Goal: Browse casually: Explore the website without a specific task or goal

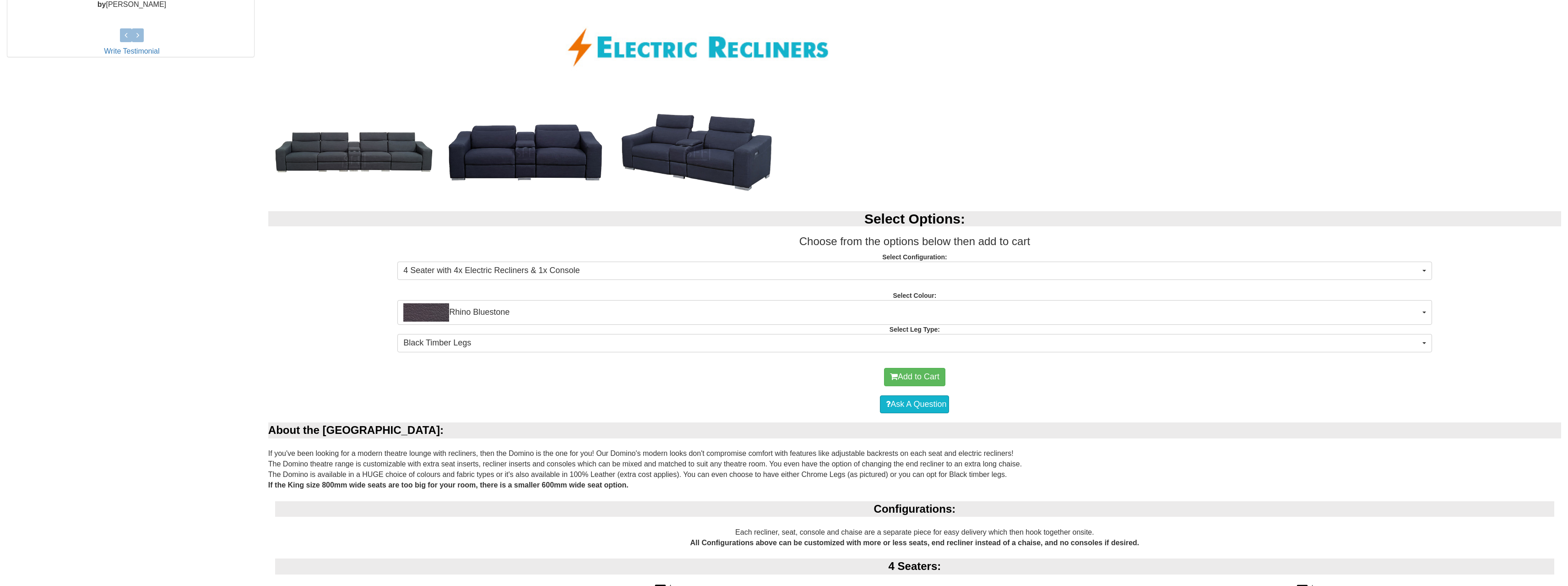
scroll to position [504, 0]
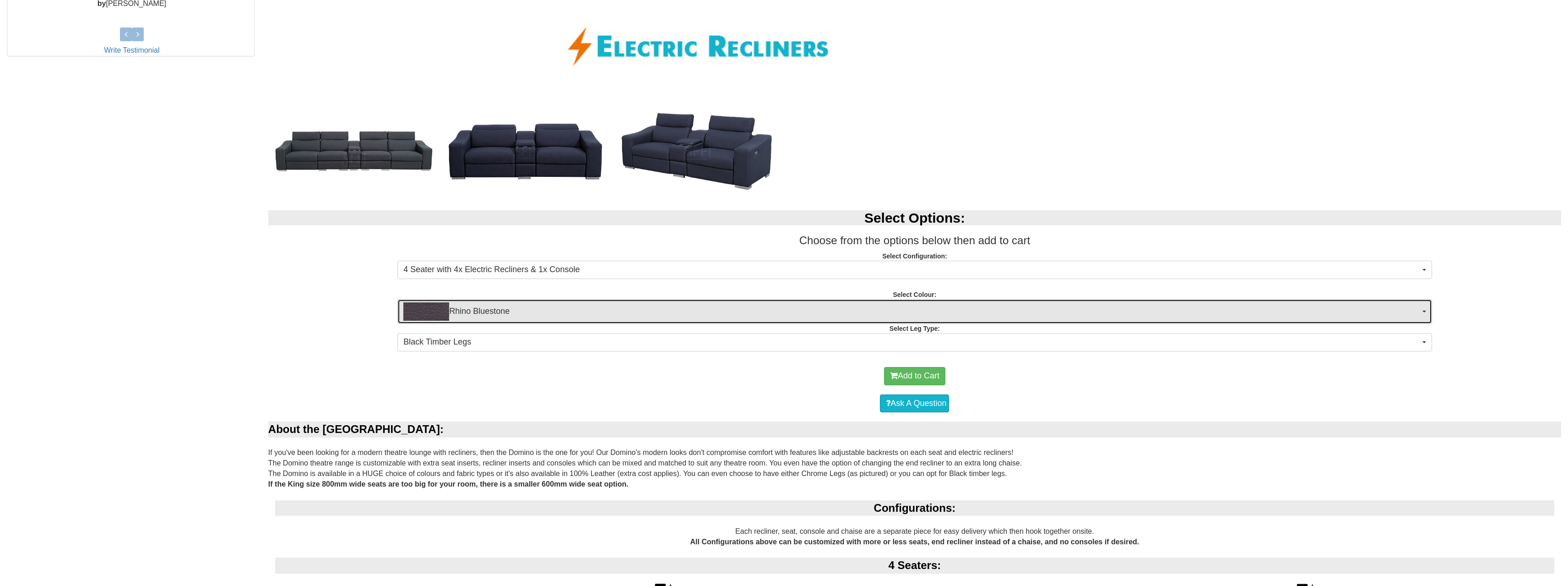
click at [948, 313] on span "Rhino Bluestone" at bounding box center [912, 311] width 1017 height 18
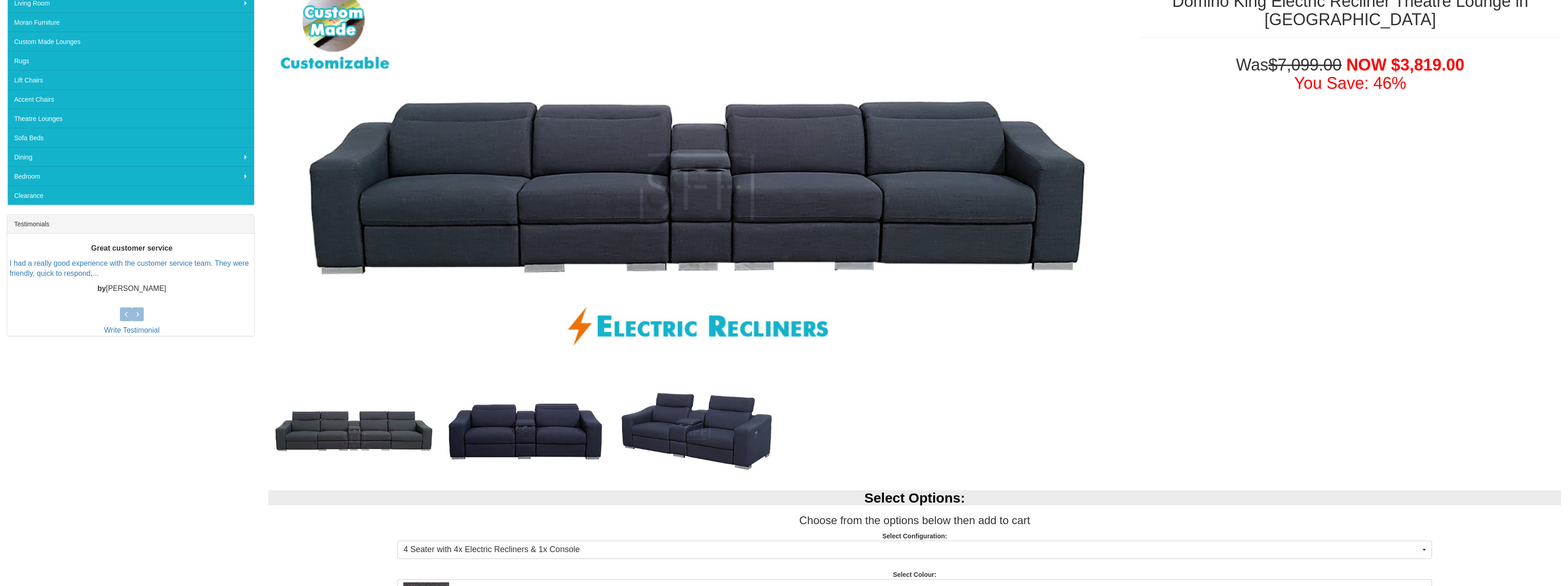
scroll to position [229, 0]
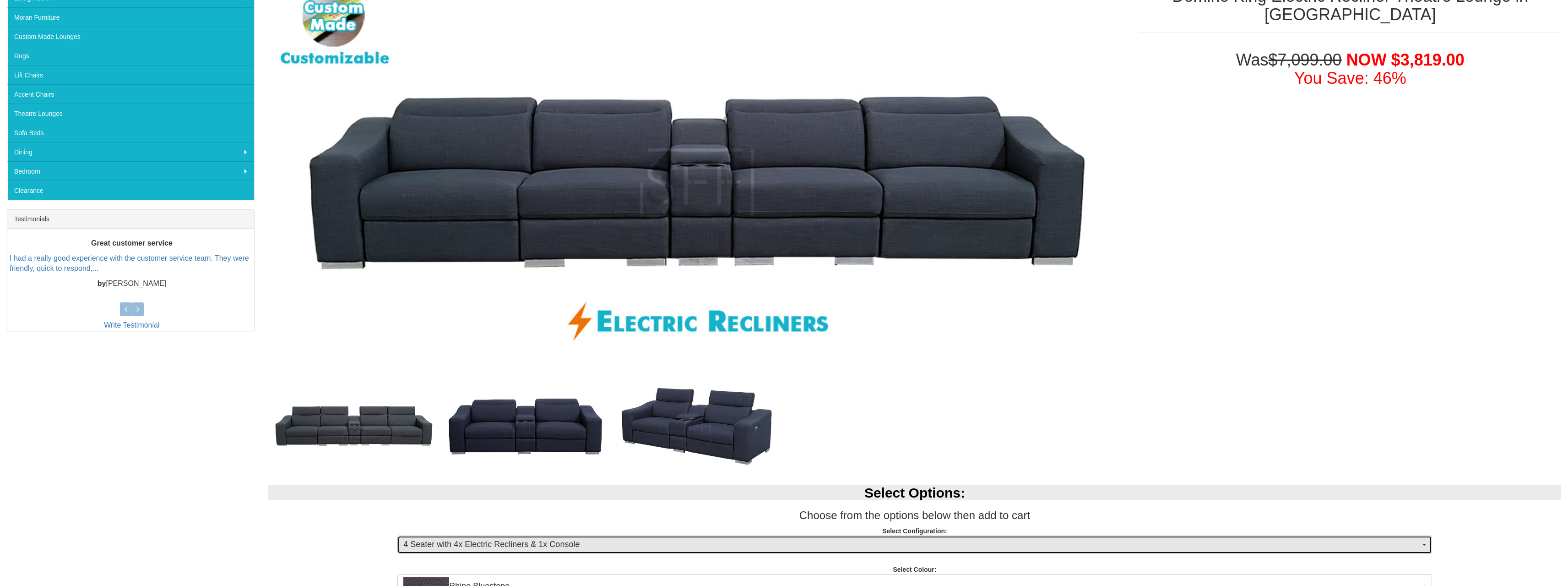
click at [930, 542] on span "4 Seater with 4x Electric Recliners & 1x Console" at bounding box center [912, 545] width 1017 height 12
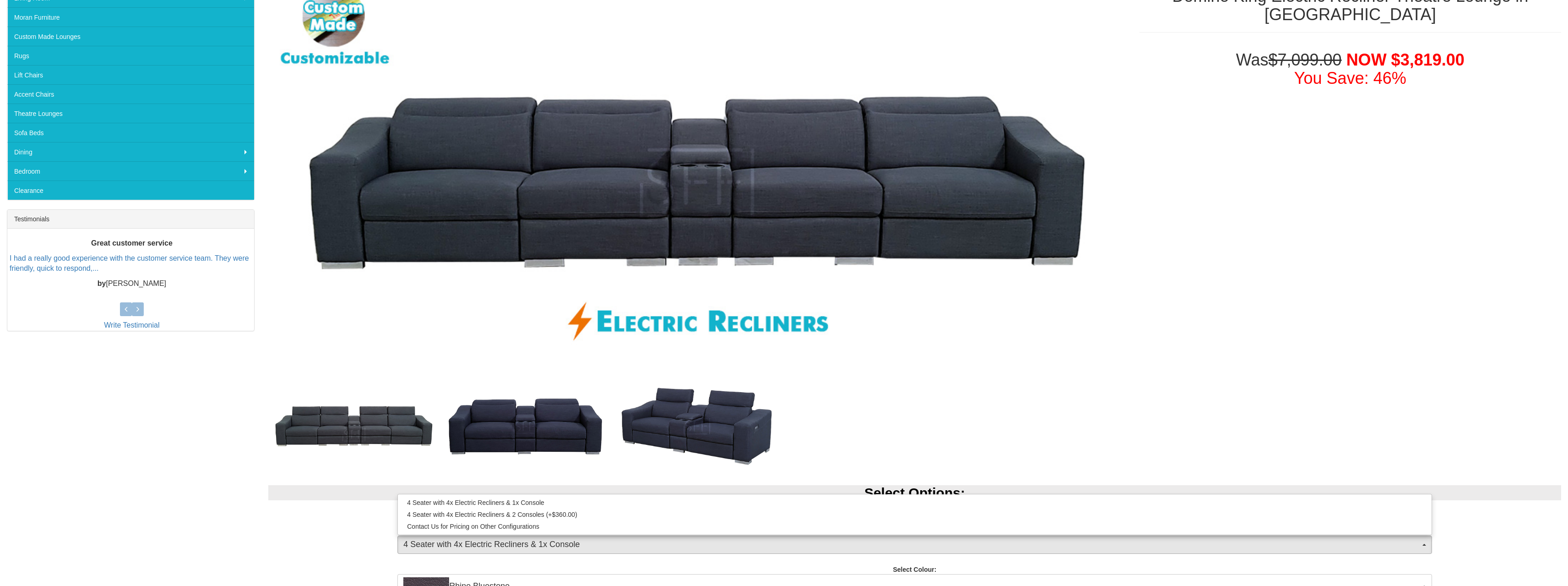
click at [934, 402] on div at bounding box center [697, 426] width 858 height 56
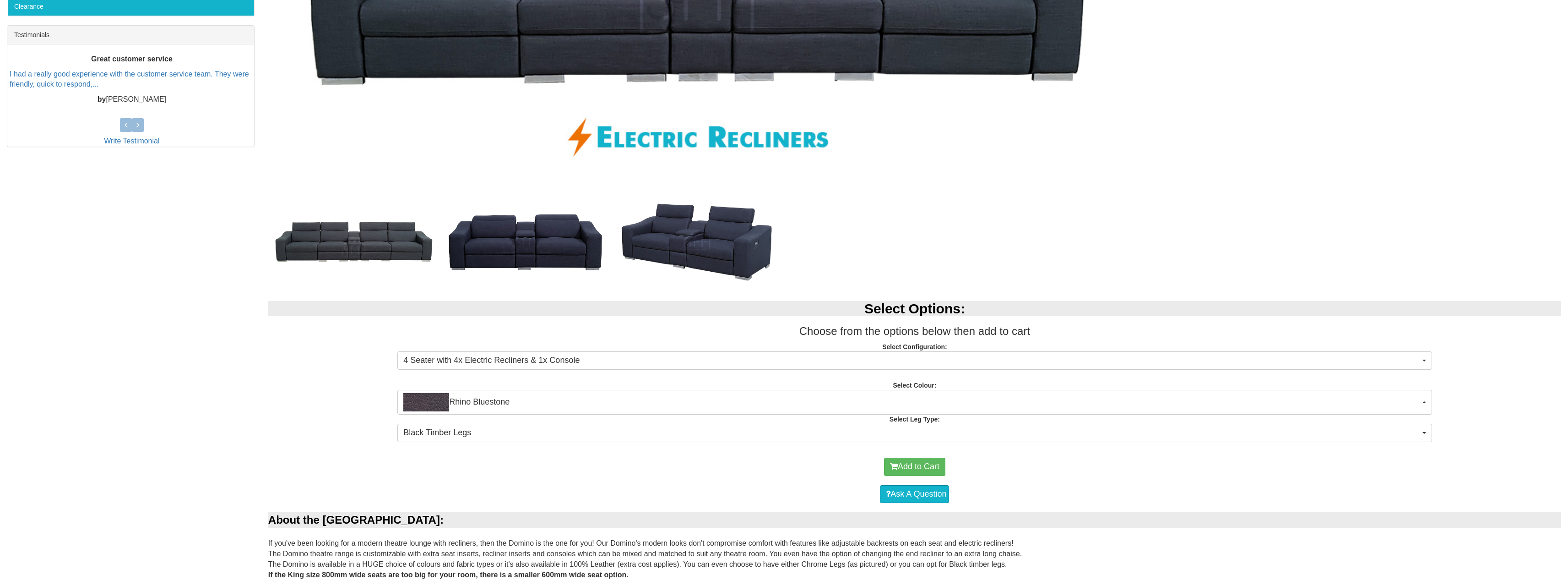
scroll to position [458, 0]
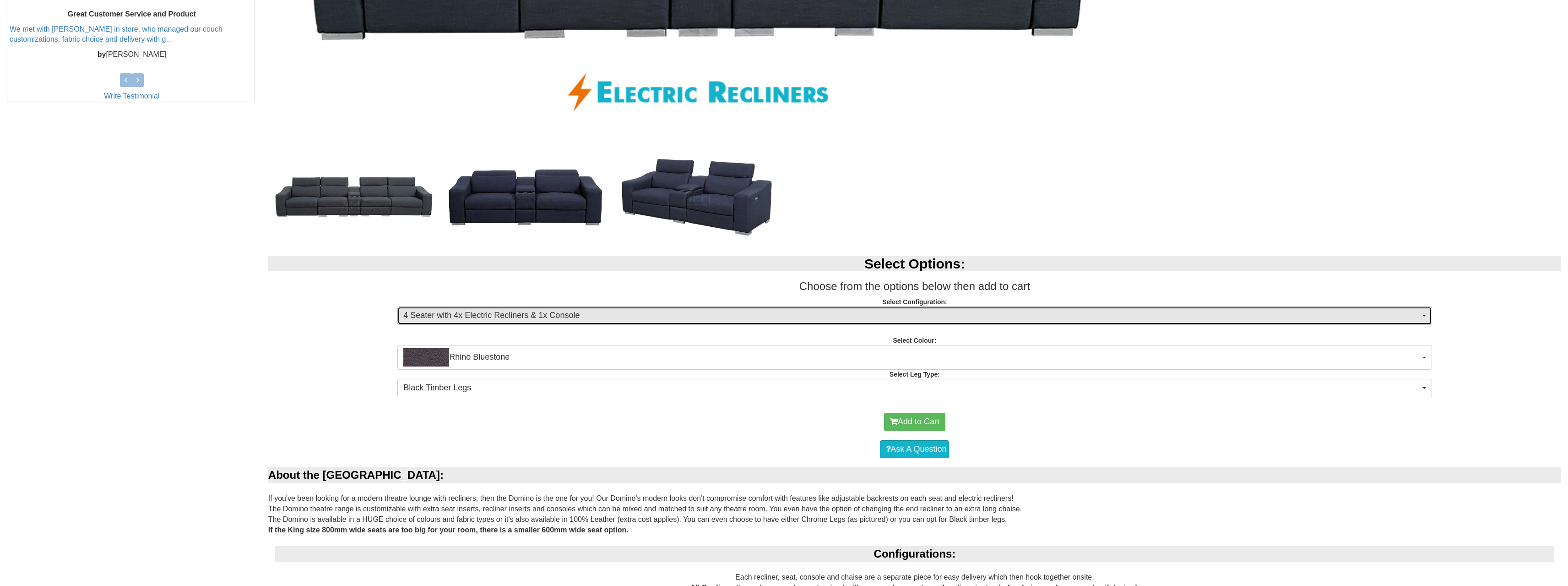
click at [1161, 309] on span "4 Seater with 4x Electric Recliners & 1x Console" at bounding box center [912, 316] width 1017 height 12
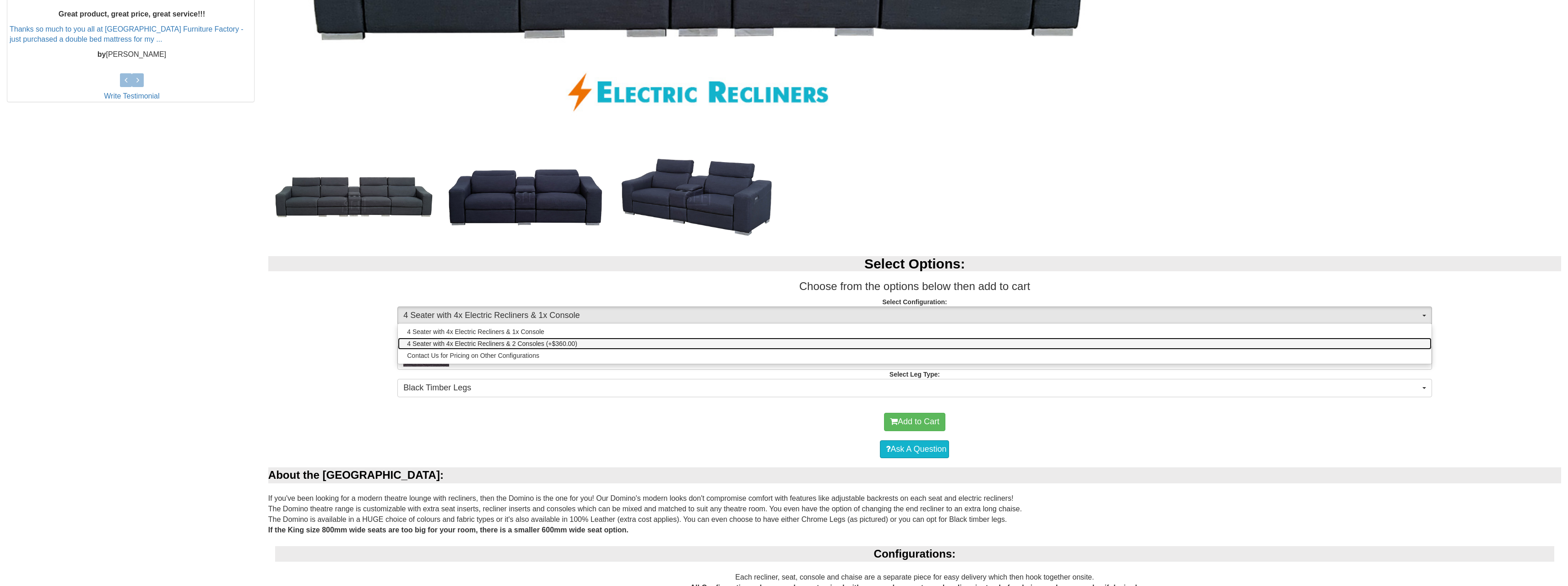
click at [845, 340] on link "4 Seater with 4x Electric Recliners & 2 Consoles (+$360.00)" at bounding box center [915, 344] width 1034 height 12
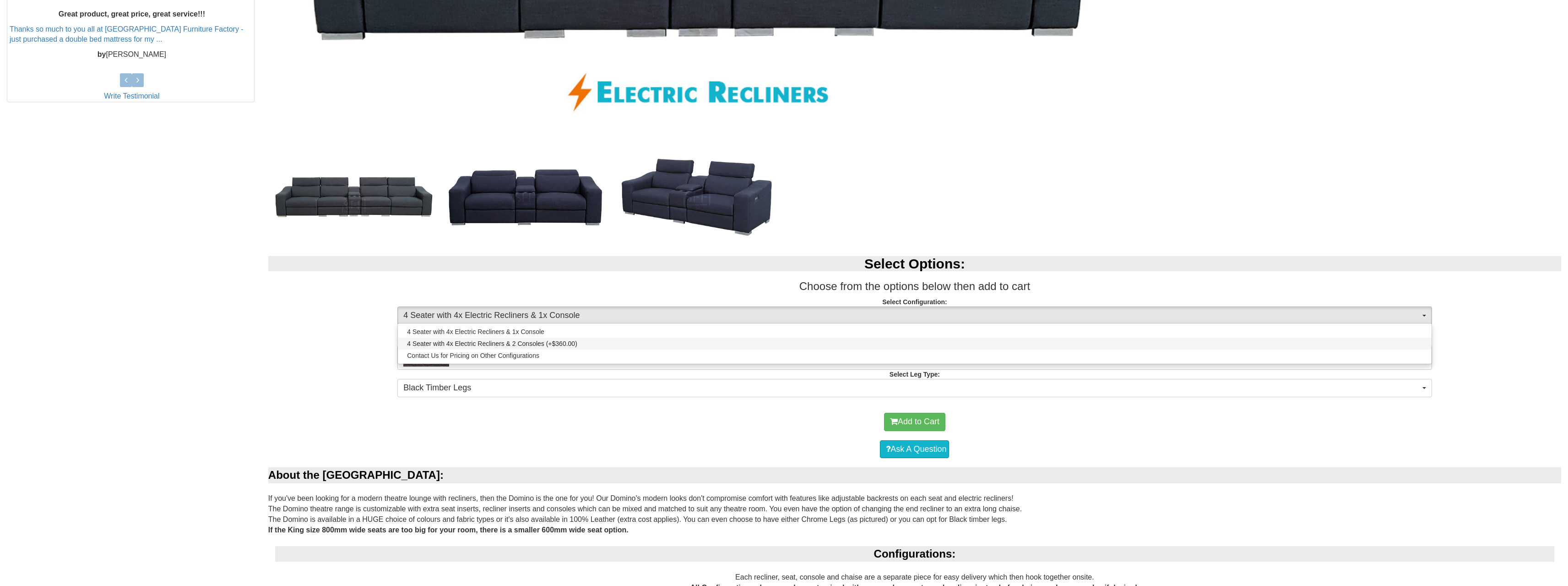
select select "1997"
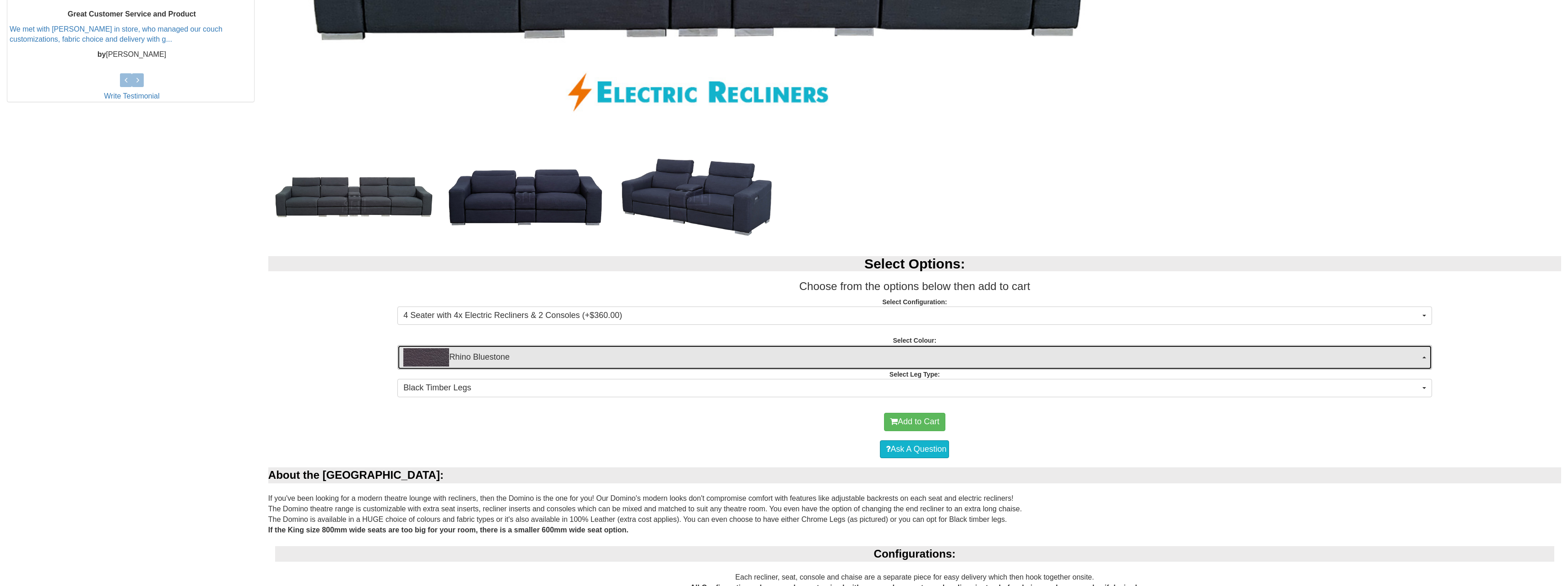
click at [966, 358] on span "Rhino Bluestone" at bounding box center [912, 358] width 1017 height 18
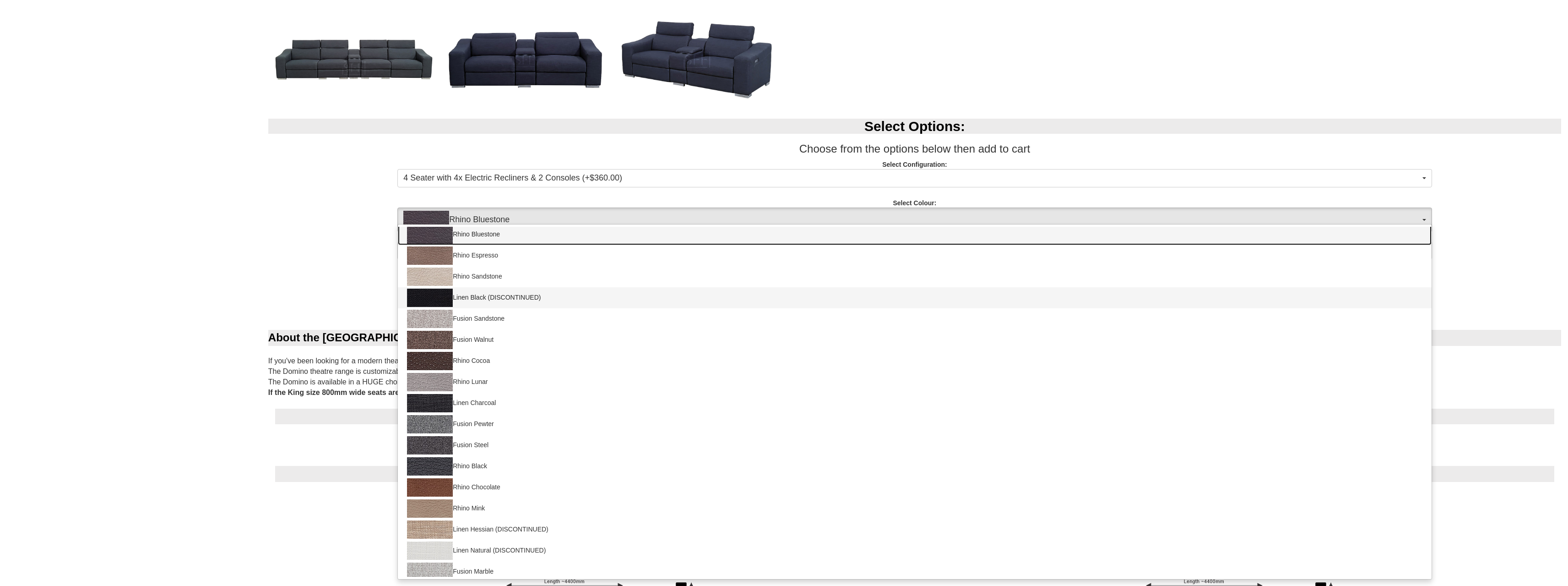
scroll to position [0, 0]
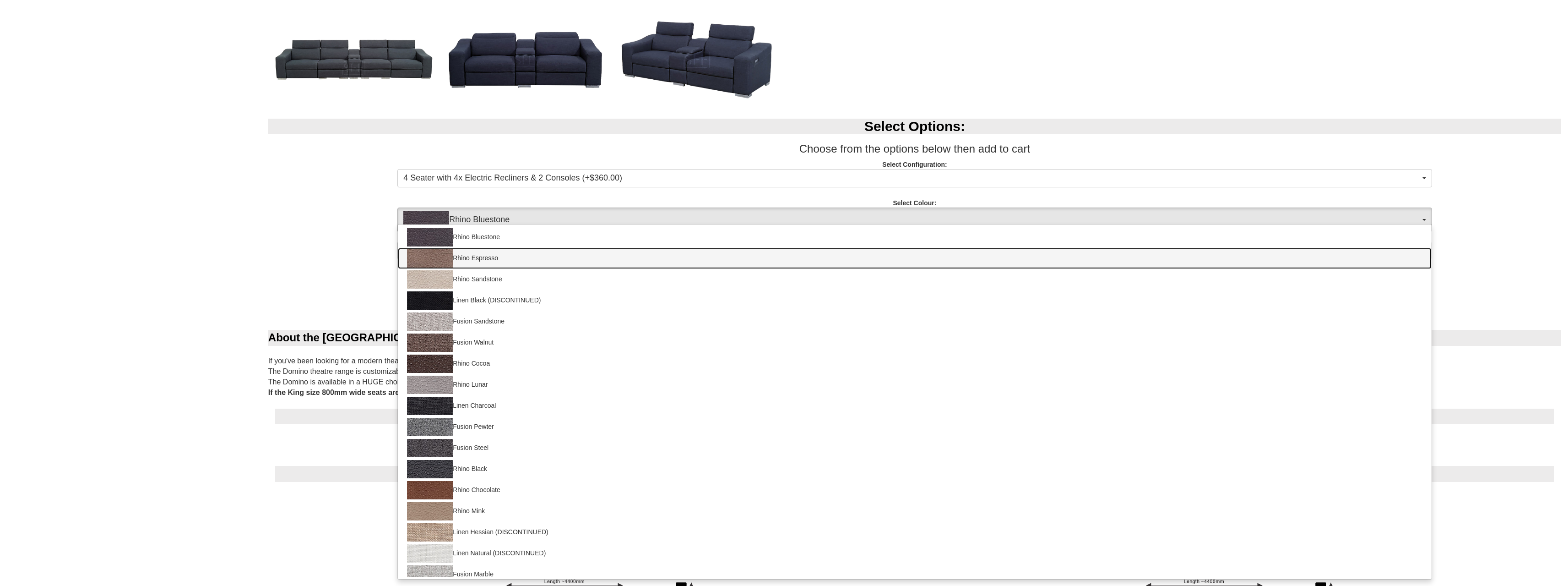
click at [501, 257] on link "Rhino Espresso" at bounding box center [915, 258] width 1034 height 21
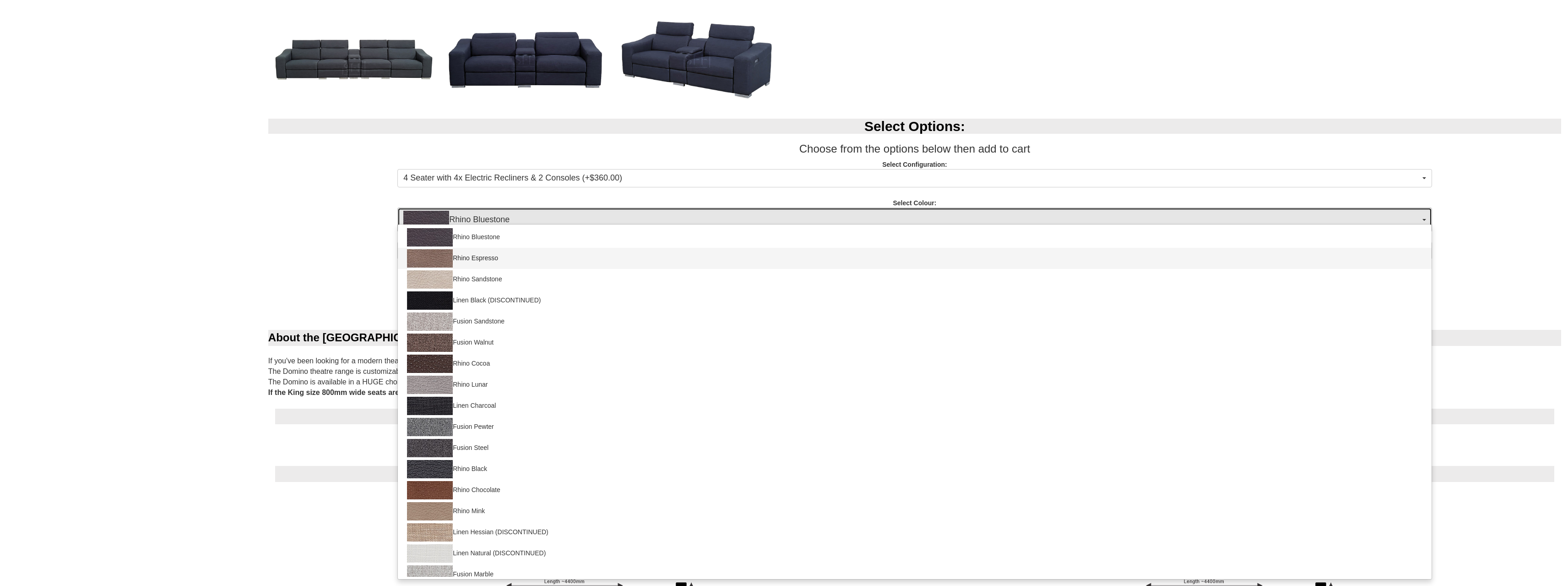
select select "1560"
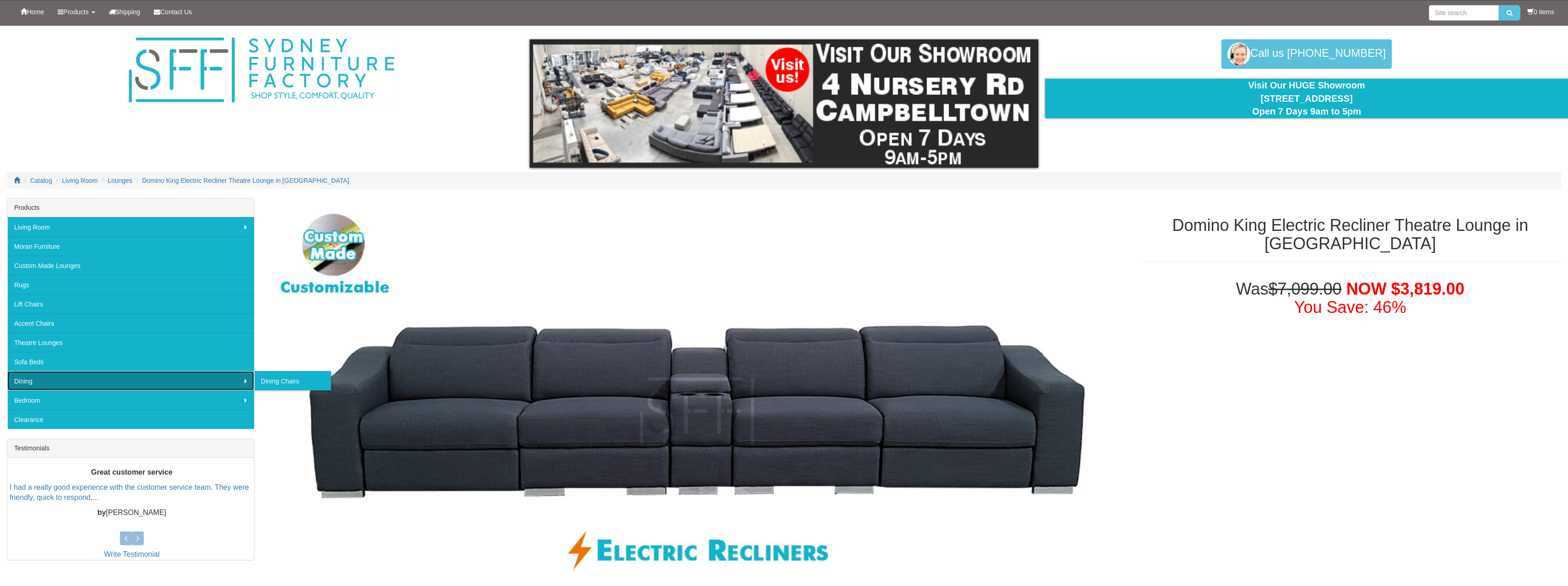
click at [27, 379] on link "Dining" at bounding box center [130, 381] width 247 height 19
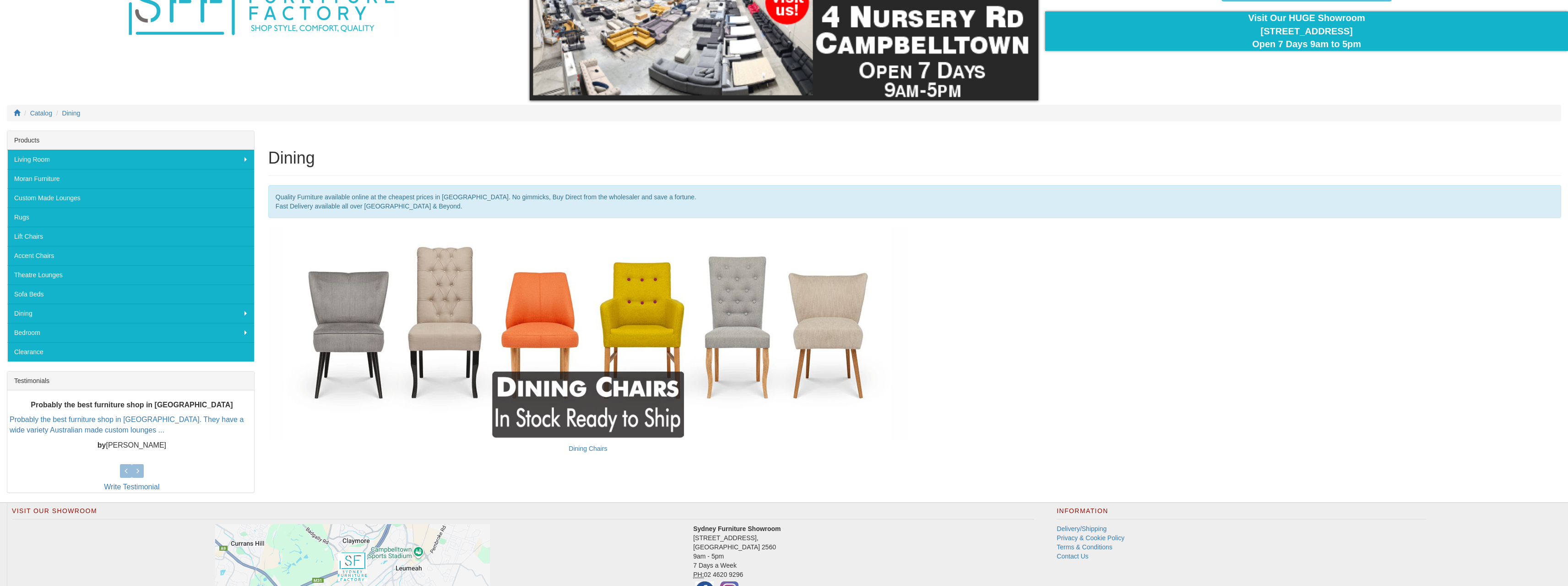
scroll to position [166, 0]
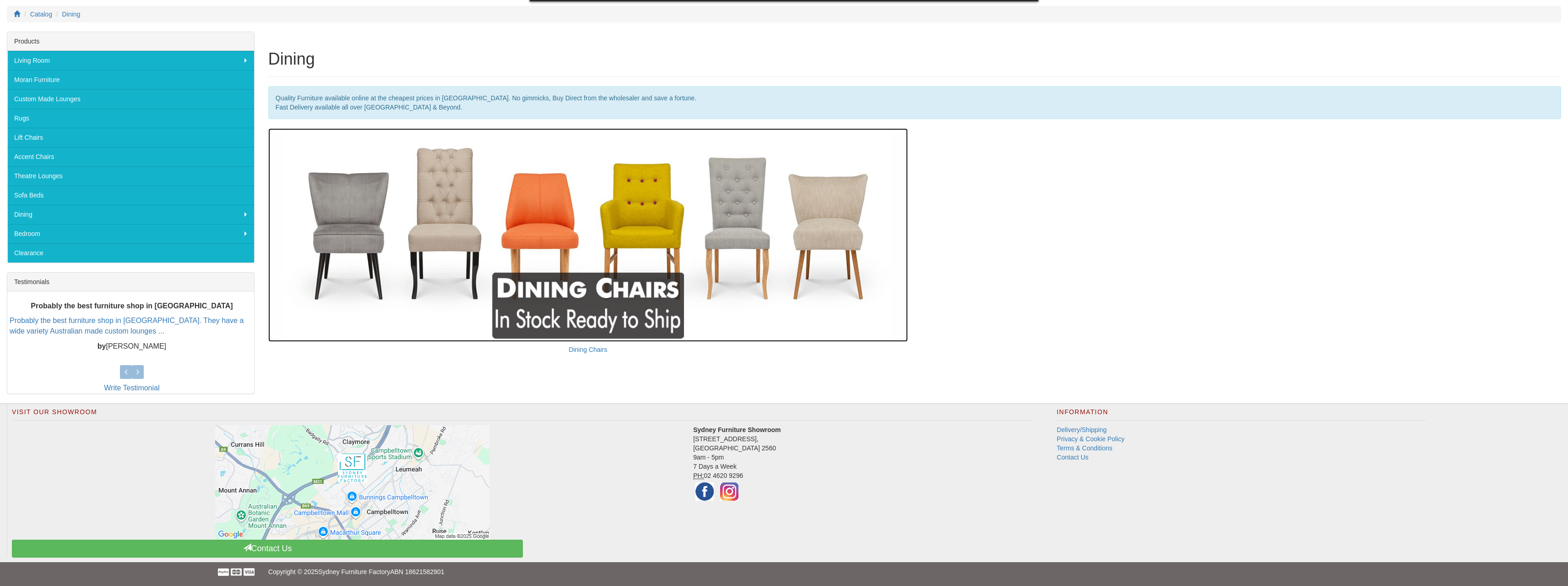
click at [643, 218] on img at bounding box center [588, 235] width 640 height 213
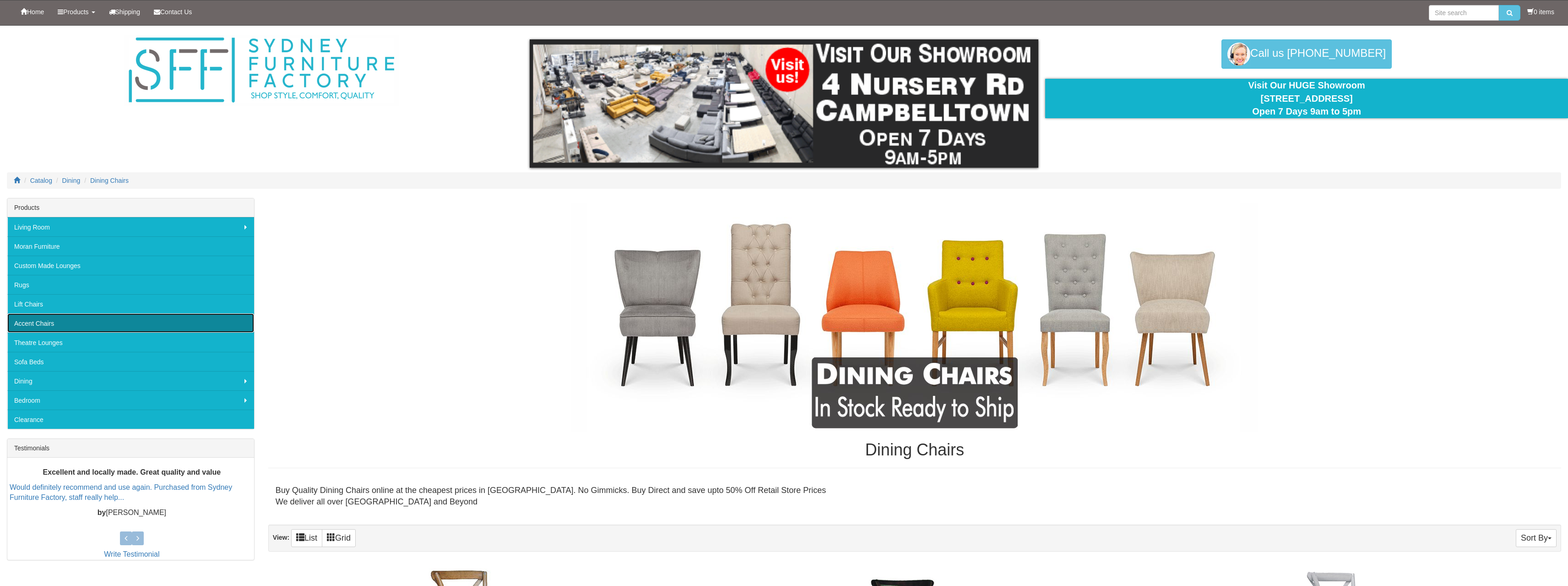
click at [44, 320] on link "Accent Chairs" at bounding box center [130, 323] width 247 height 19
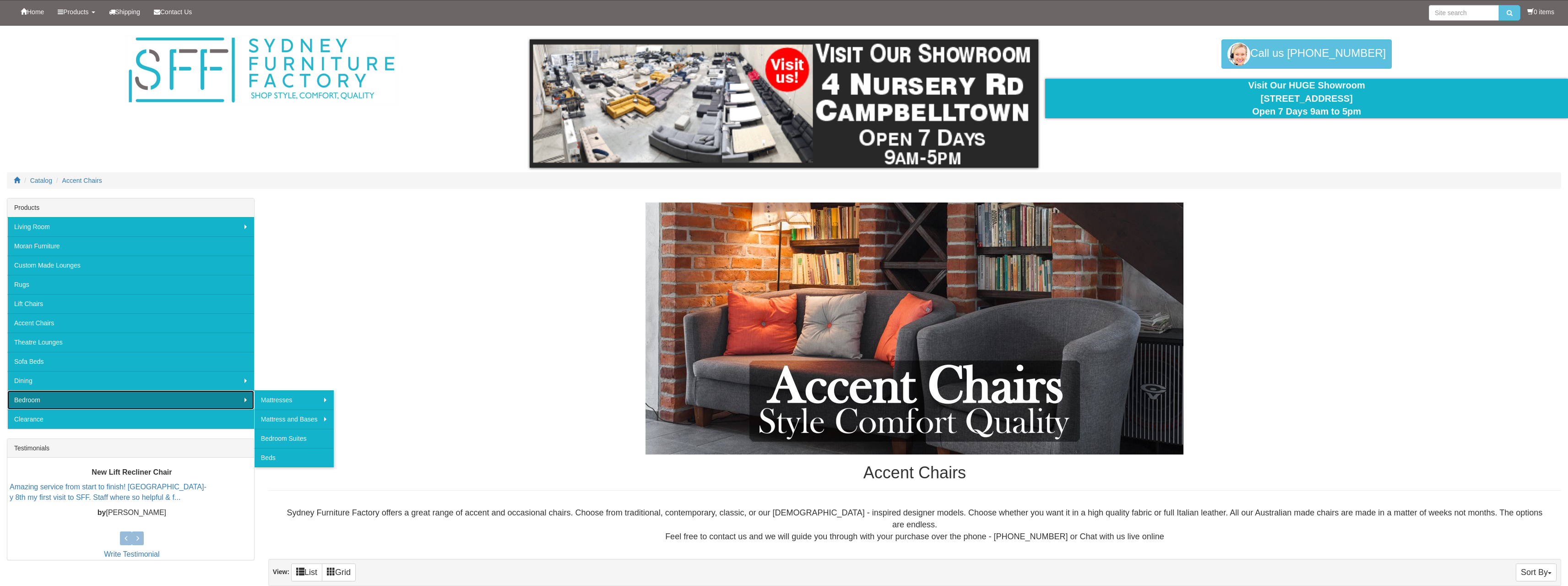
click at [41, 401] on link "Bedroom" at bounding box center [130, 400] width 247 height 19
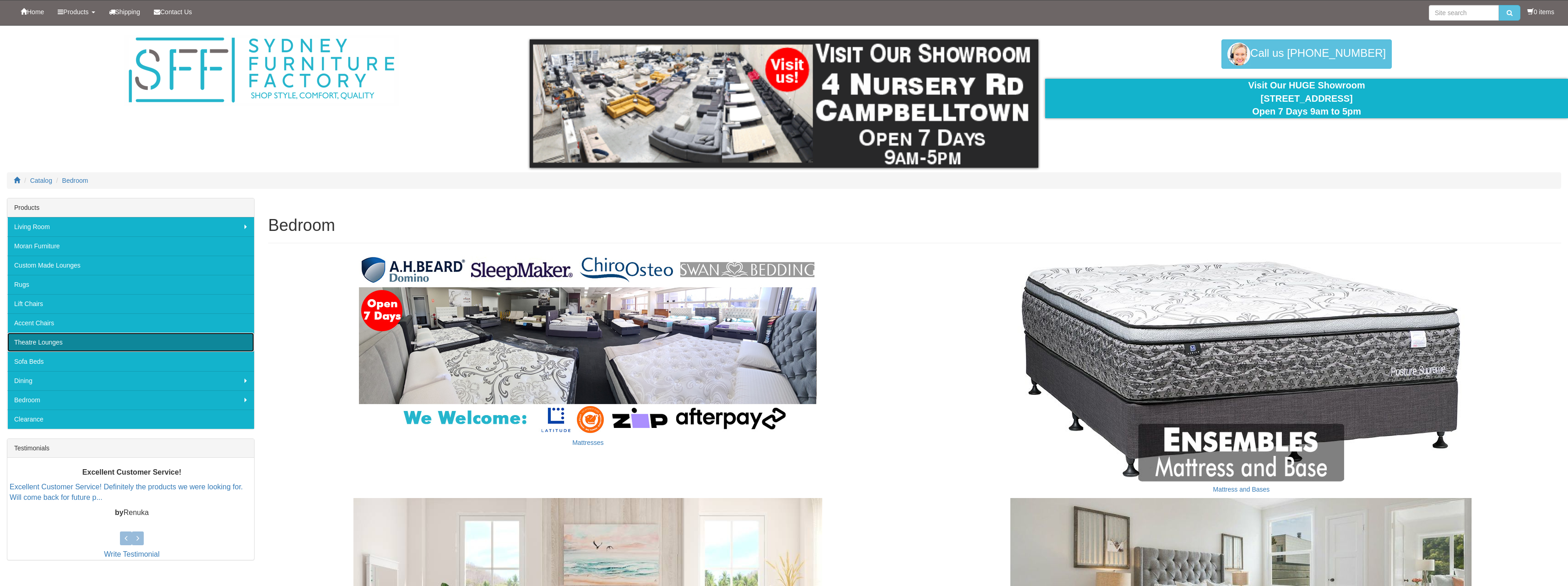
click at [100, 341] on link "Theatre Lounges" at bounding box center [130, 342] width 247 height 19
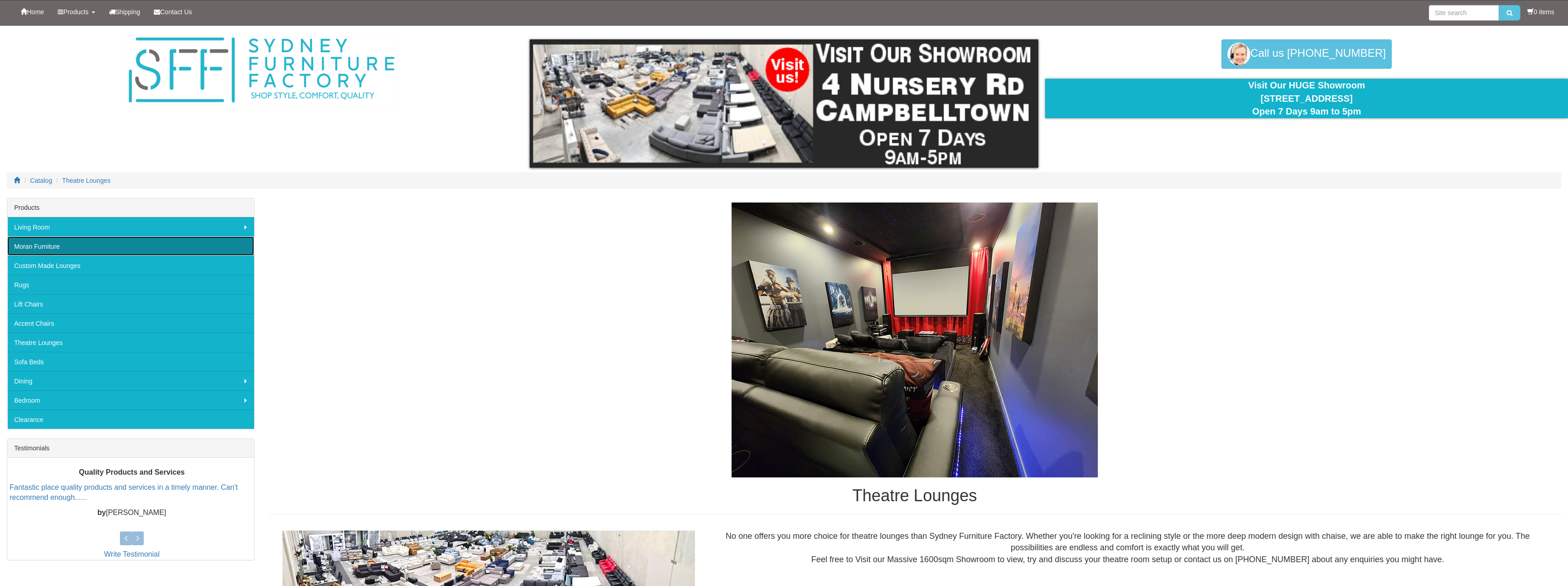
click at [71, 243] on link "Moran Furniture" at bounding box center [130, 246] width 247 height 19
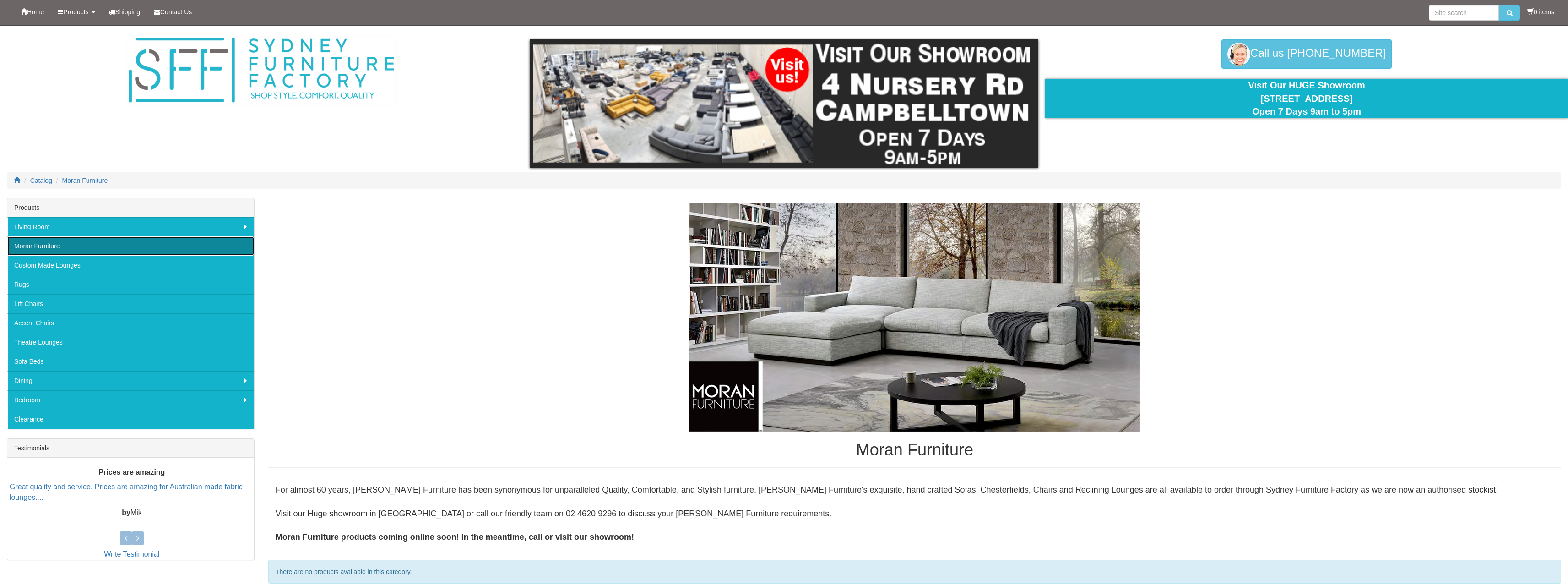
click at [69, 244] on link "Moran Furniture" at bounding box center [130, 246] width 247 height 19
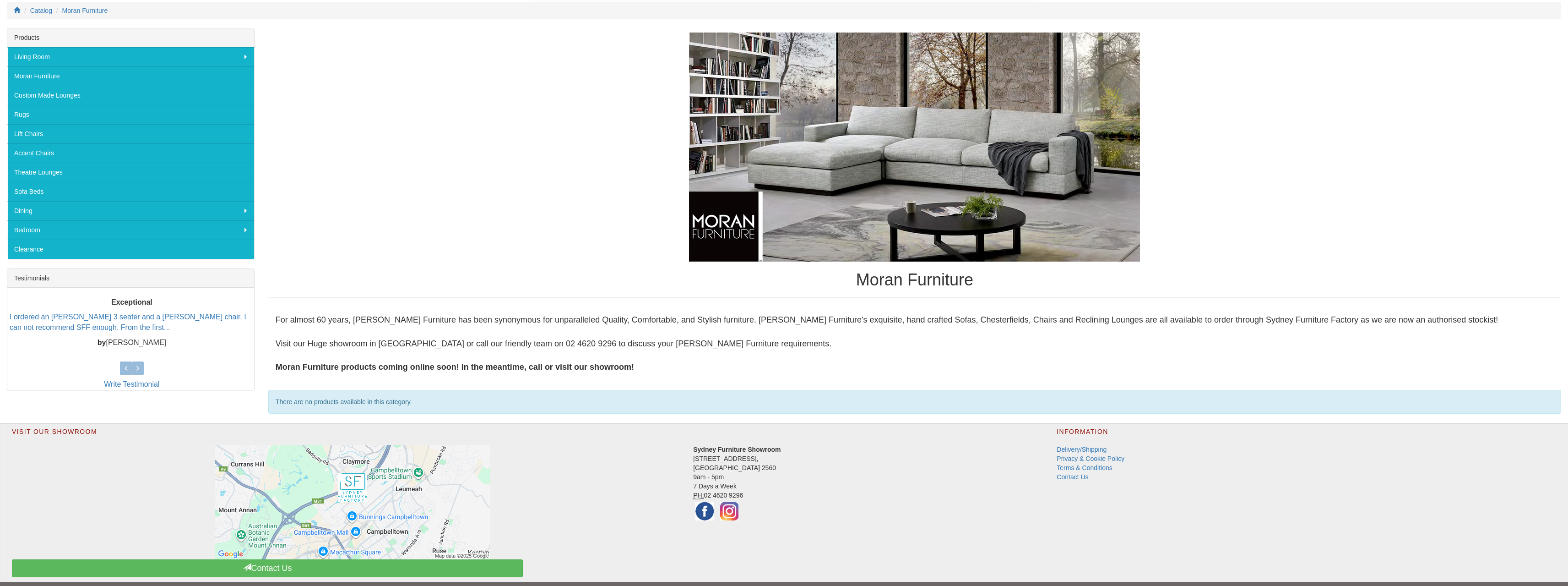
scroll to position [189, 0]
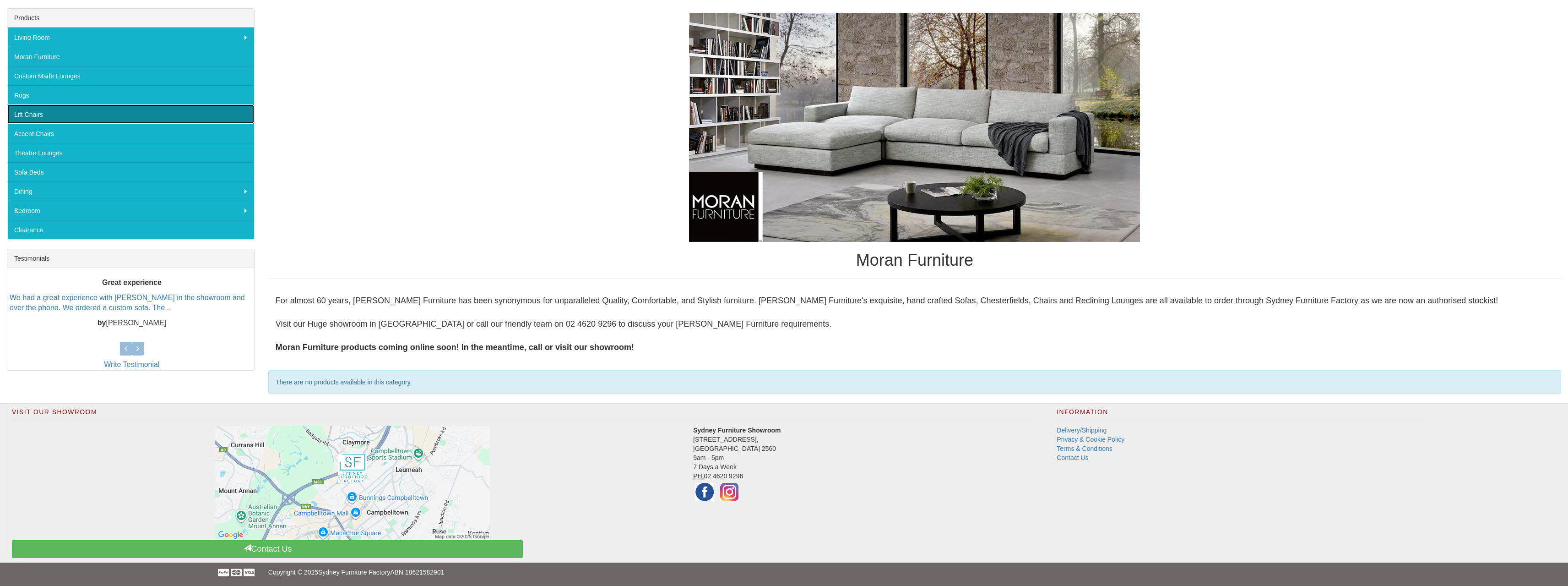
click at [60, 120] on link "Lift Chairs" at bounding box center [130, 114] width 247 height 19
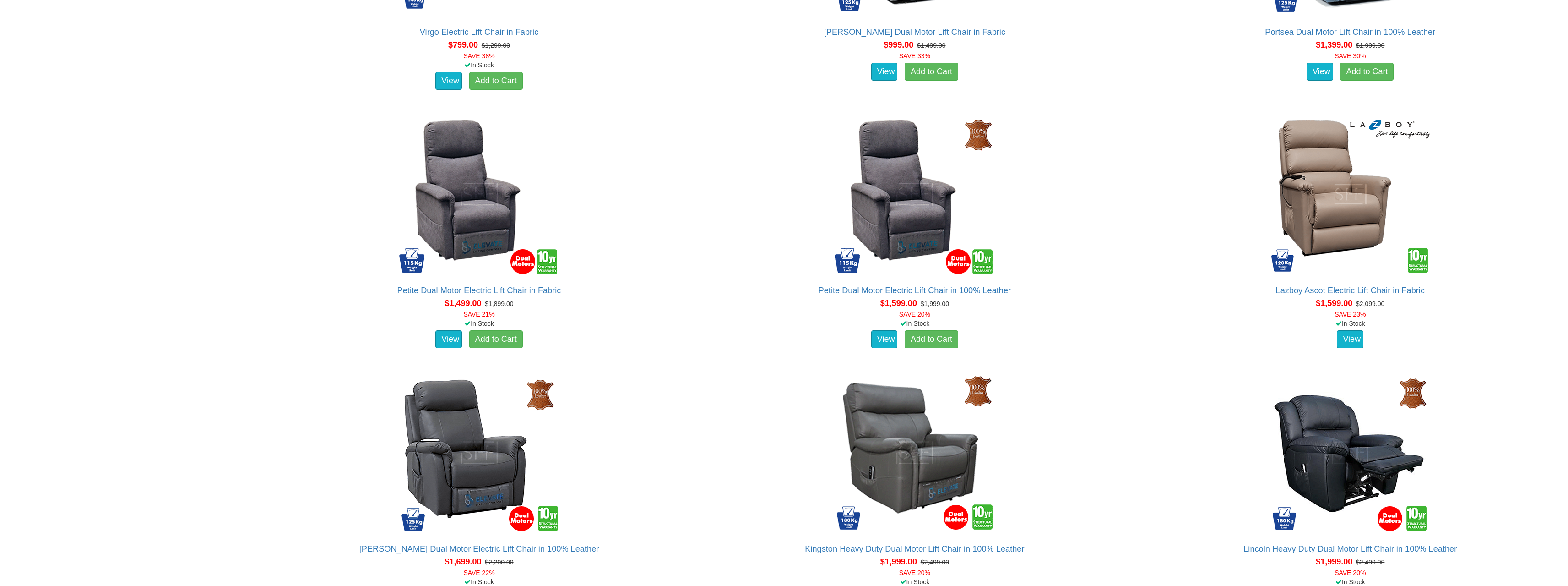
scroll to position [870, 0]
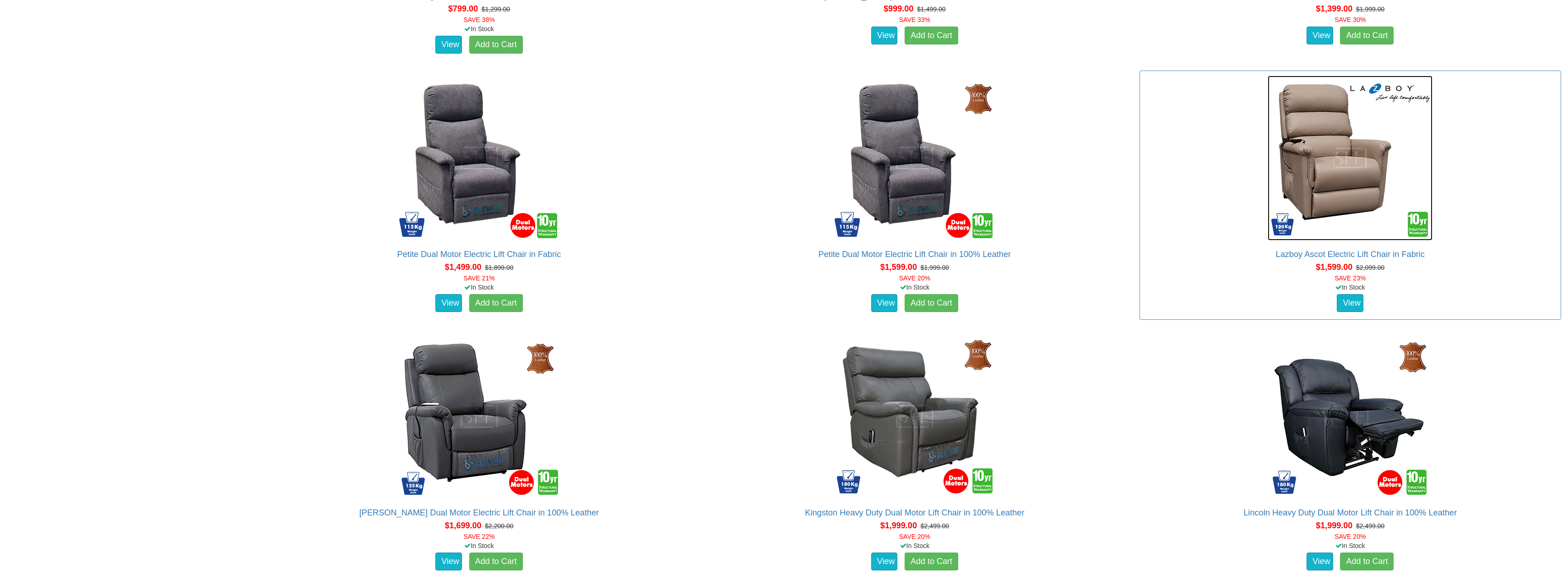
drag, startPoint x: 1343, startPoint y: 178, endPoint x: 1325, endPoint y: 166, distance: 21.6
click at [1325, 166] on img at bounding box center [1350, 158] width 165 height 165
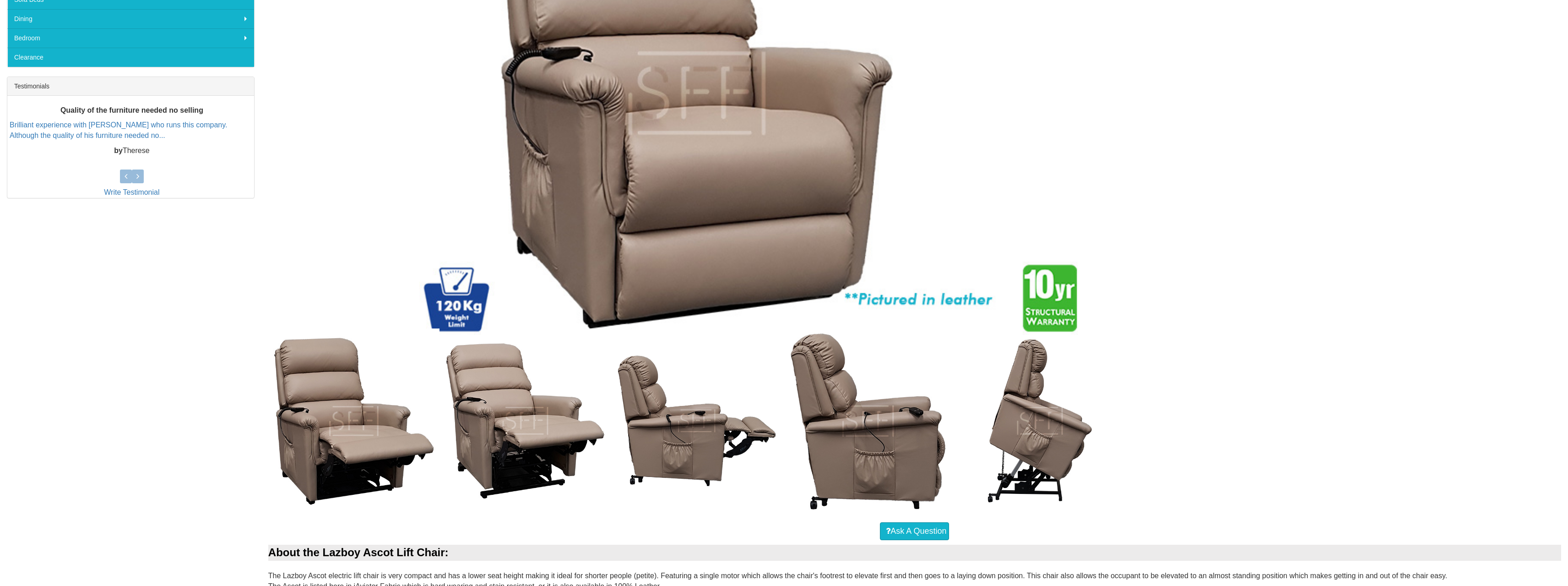
scroll to position [367, 0]
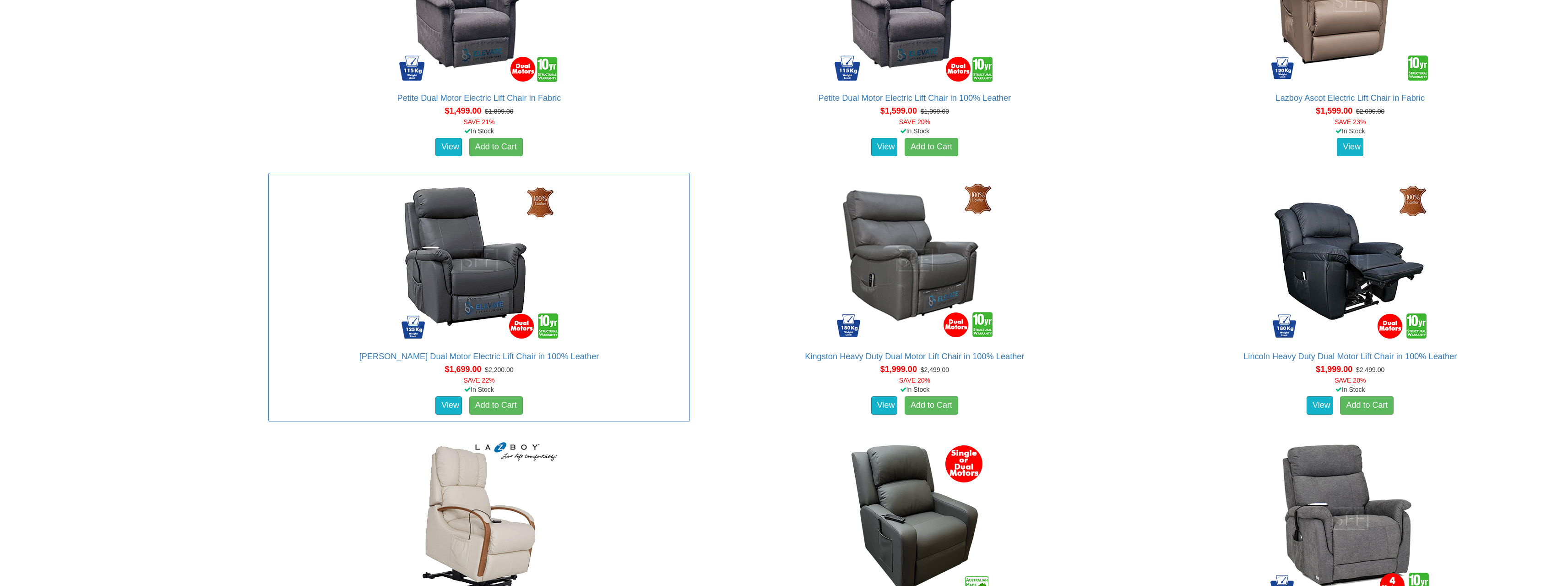
scroll to position [1054, 0]
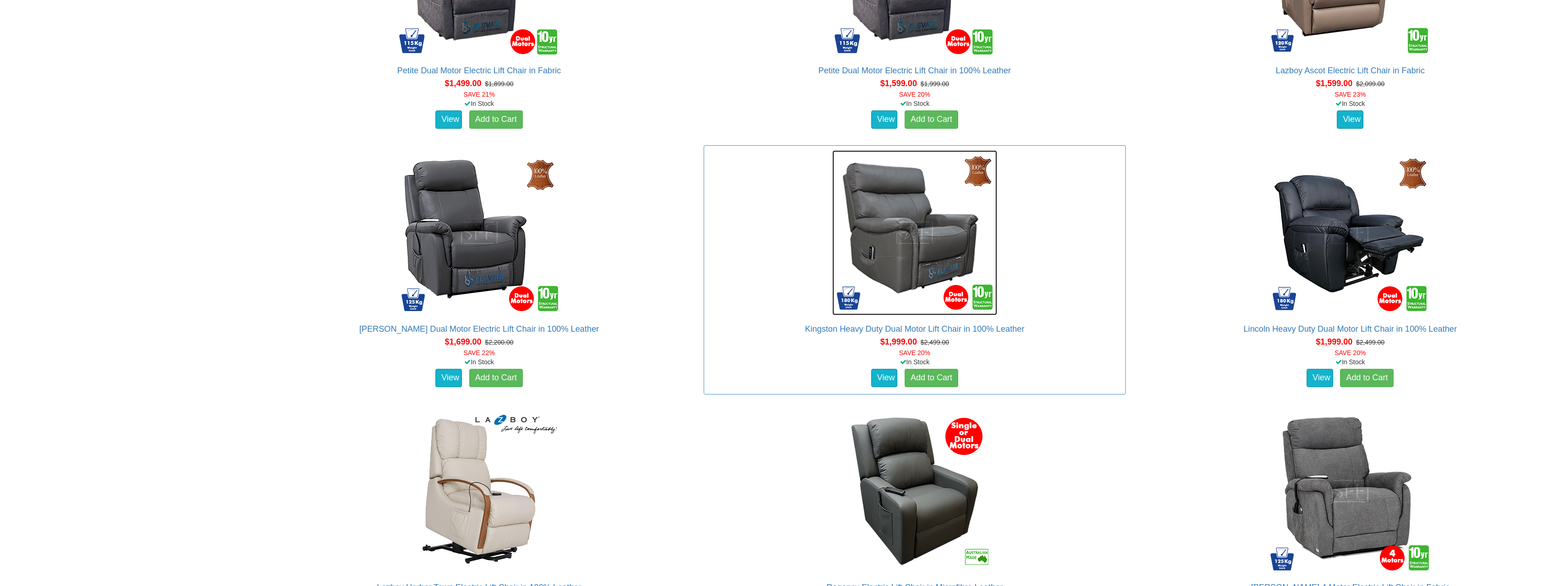
click at [923, 245] on img at bounding box center [914, 233] width 165 height 165
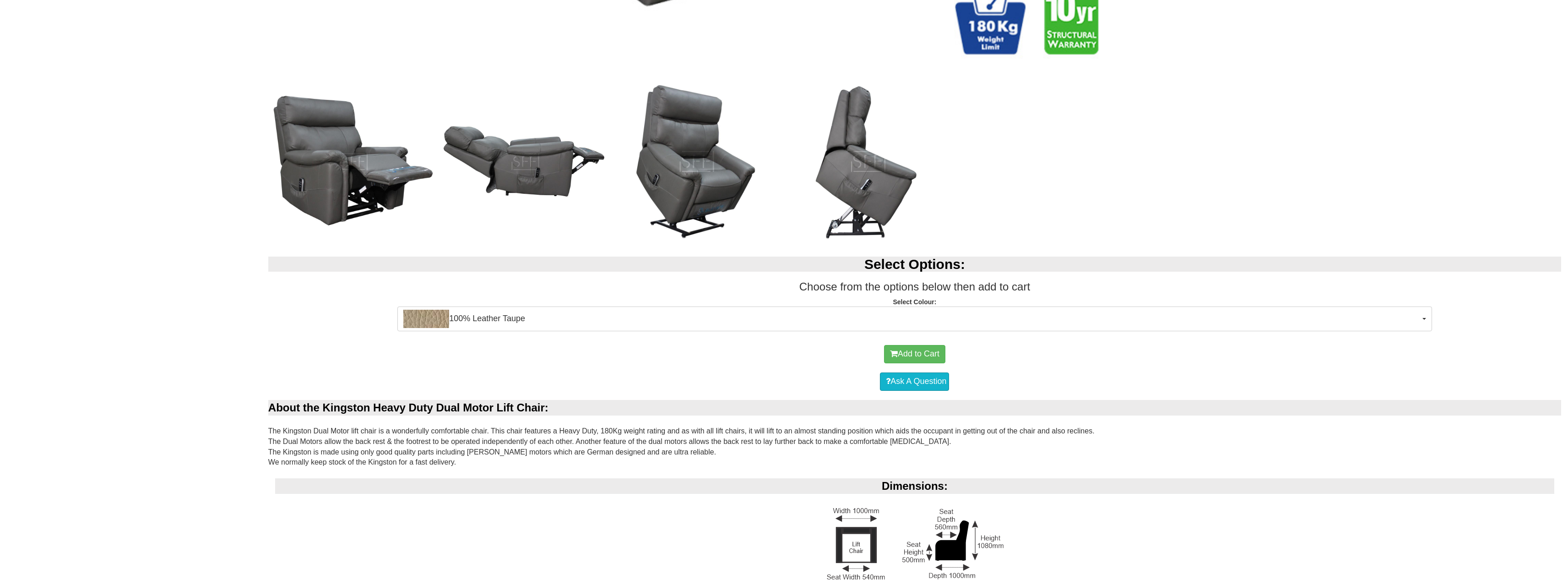
scroll to position [962, 0]
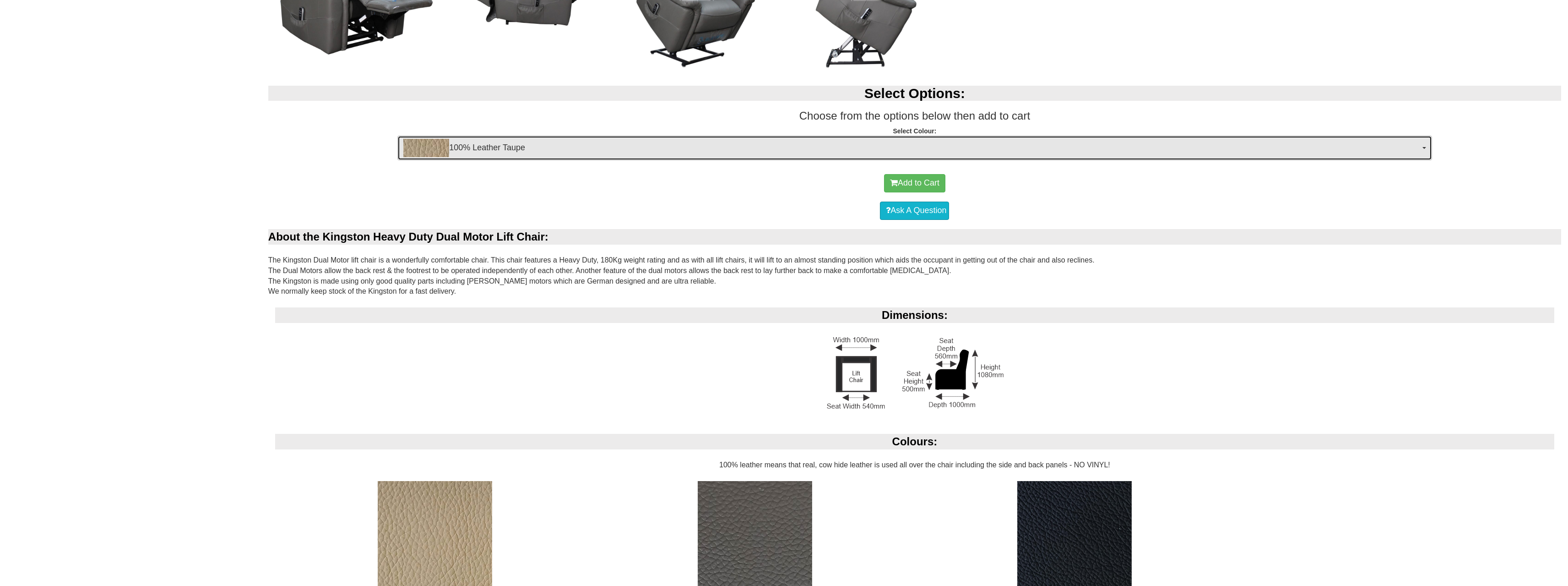
click at [796, 147] on span "100% Leather Taupe" at bounding box center [912, 148] width 1017 height 18
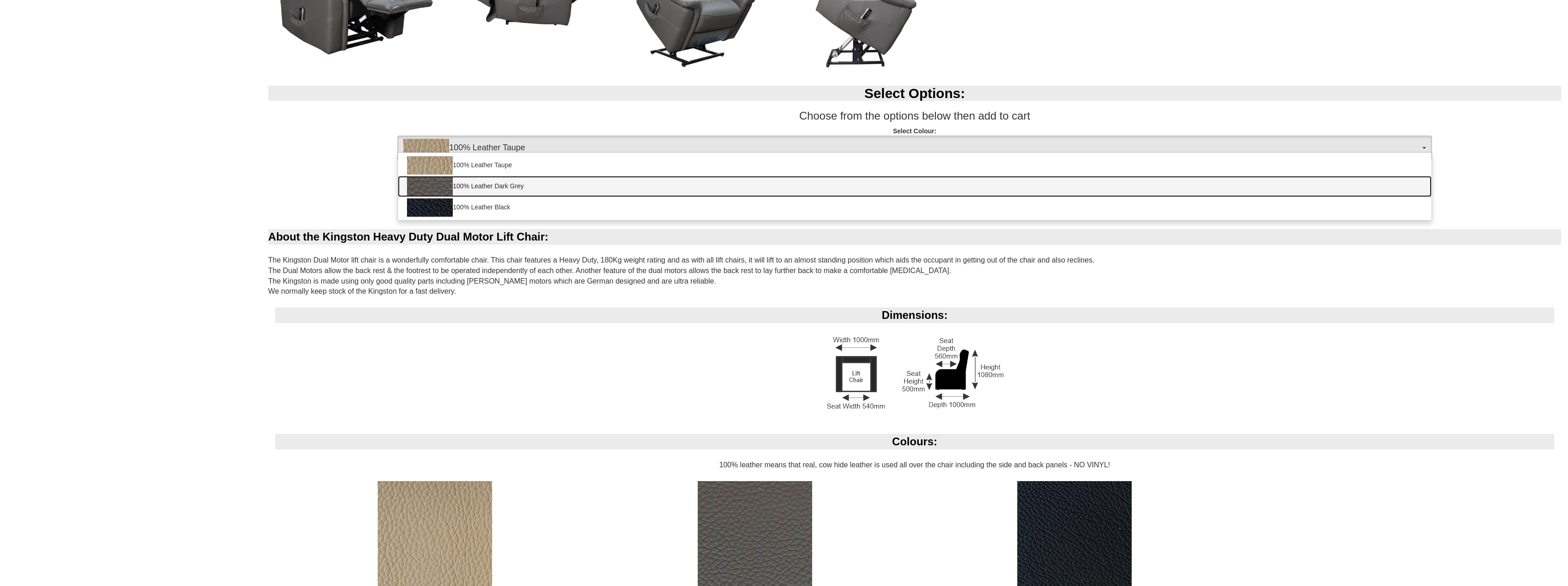
click at [557, 191] on link "100% Leather Dark Grey" at bounding box center [915, 186] width 1034 height 21
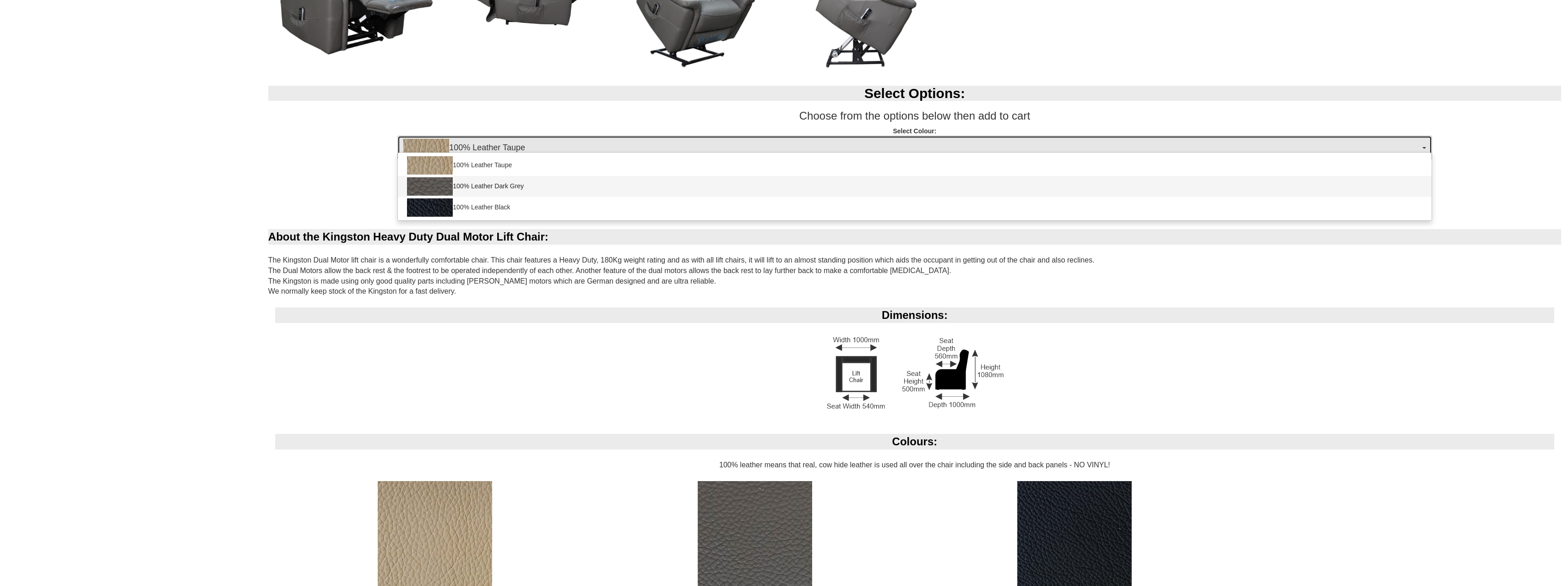
select select "1825"
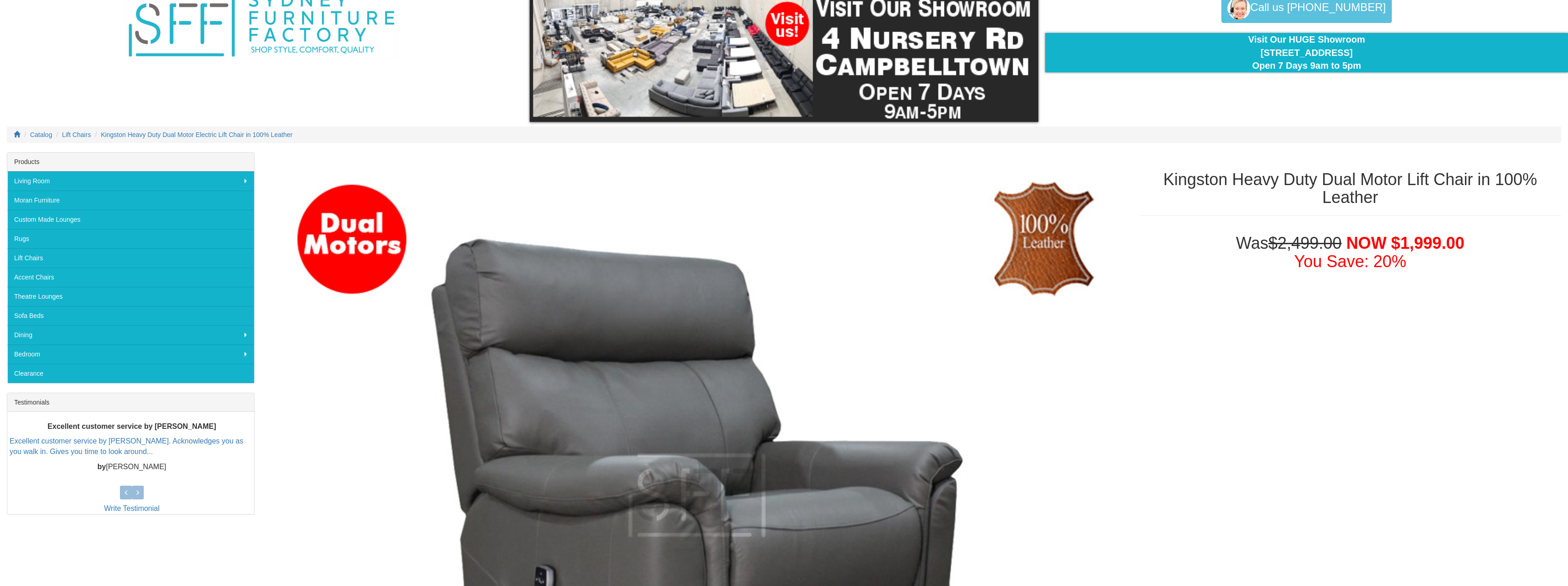
scroll to position [0, 0]
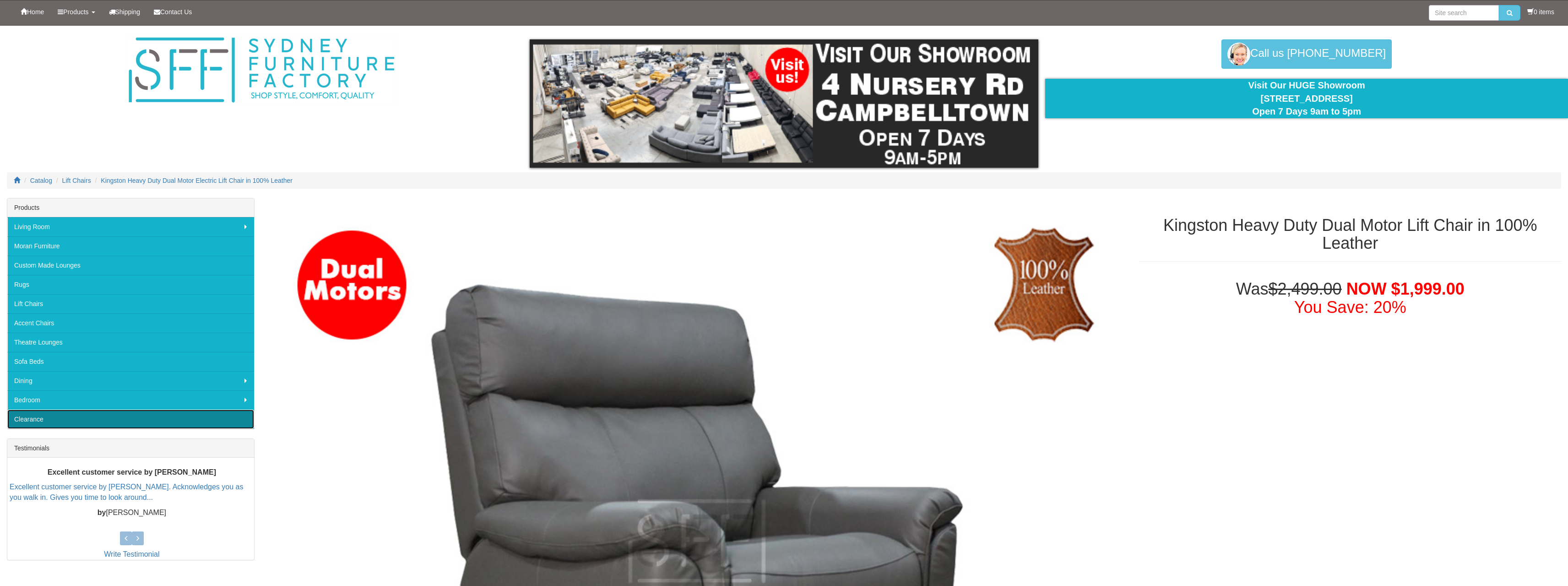
click at [35, 424] on link "Clearance" at bounding box center [130, 419] width 247 height 19
